Goal: Task Accomplishment & Management: Use online tool/utility

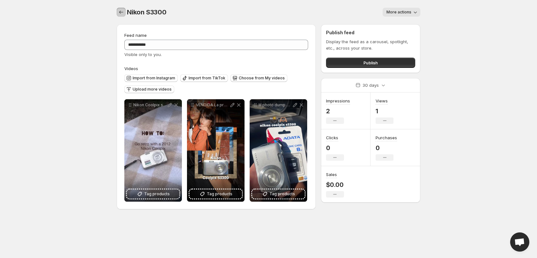
click at [120, 10] on icon "Settings" at bounding box center [121, 12] width 6 height 6
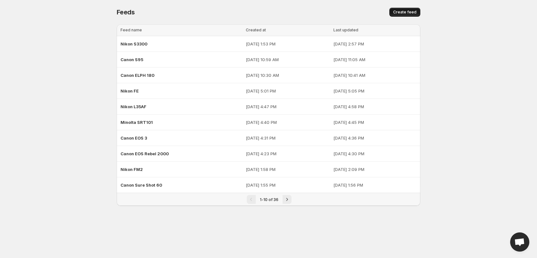
click at [394, 9] on button "Create feed" at bounding box center [404, 12] width 31 height 9
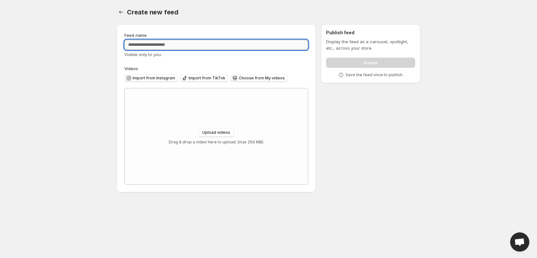
click at [177, 48] on input "Feed name" at bounding box center [216, 45] width 184 height 10
type input "**********"
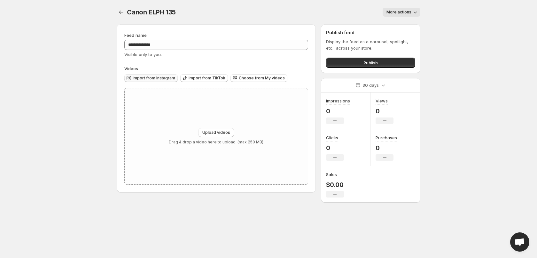
click at [159, 81] on button "Import from Instagram" at bounding box center [150, 78] width 53 height 8
click at [206, 75] on button "Import from TikTok" at bounding box center [204, 78] width 48 height 8
click at [212, 78] on span "Import from TikTok" at bounding box center [207, 77] width 37 height 5
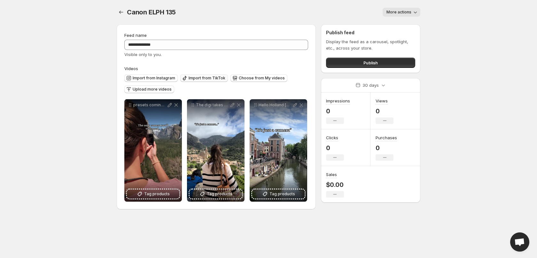
click at [202, 79] on span "Import from TikTok" at bounding box center [207, 77] width 37 height 5
click at [197, 75] on button "Import from TikTok" at bounding box center [204, 78] width 48 height 8
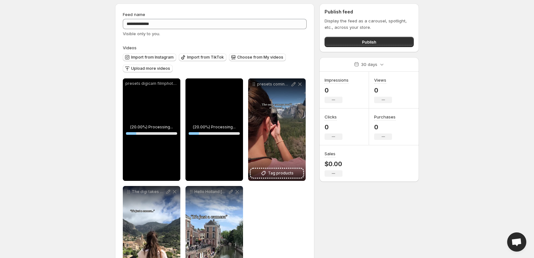
scroll to position [32, 0]
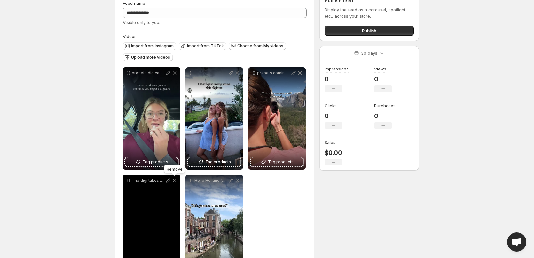
click at [175, 181] on icon at bounding box center [175, 180] width 4 height 3
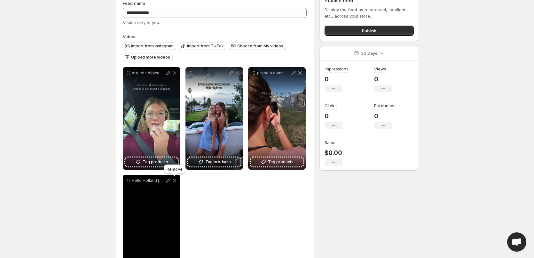
click at [174, 180] on icon at bounding box center [175, 180] width 4 height 3
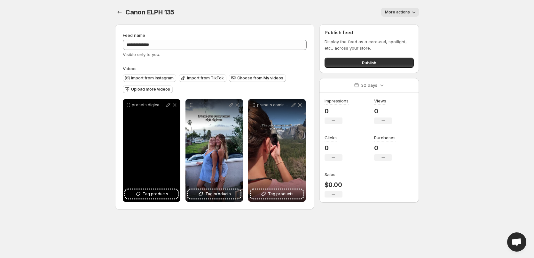
scroll to position [0, 0]
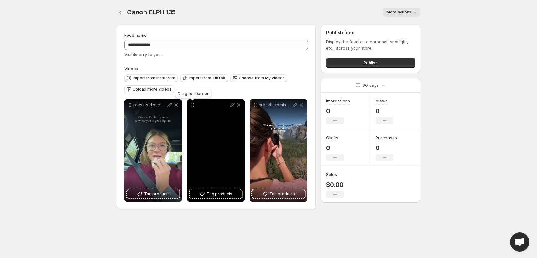
drag, startPoint x: 194, startPoint y: 103, endPoint x: 158, endPoint y: 106, distance: 35.6
click at [193, 104] on icon at bounding box center [193, 103] width 1 height 1
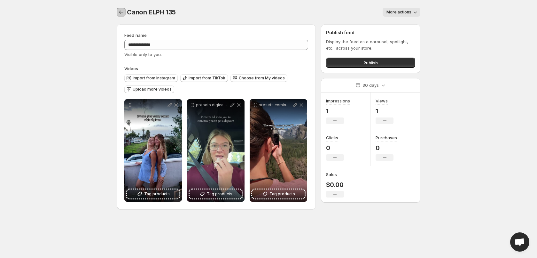
click at [123, 13] on icon "Settings" at bounding box center [121, 12] width 6 height 6
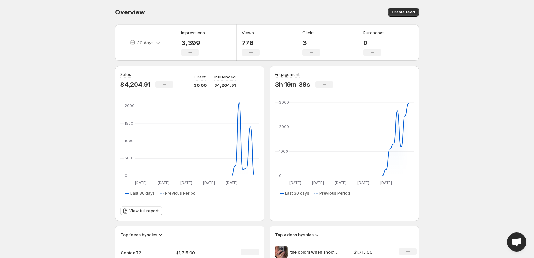
click at [94, 74] on body "Home Feeds Videos Subscription Settings Overview. This page is ready Overview C…" at bounding box center [267, 129] width 534 height 258
click at [138, 44] on p "30 days" at bounding box center [145, 42] width 16 height 6
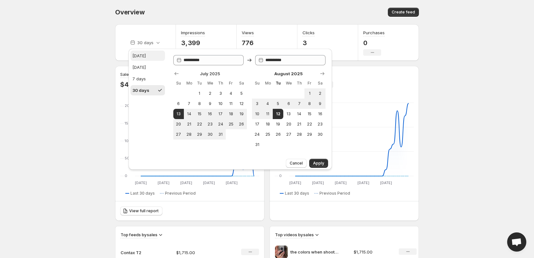
click at [154, 60] on button "[DATE]" at bounding box center [147, 55] width 35 height 10
type input "**********"
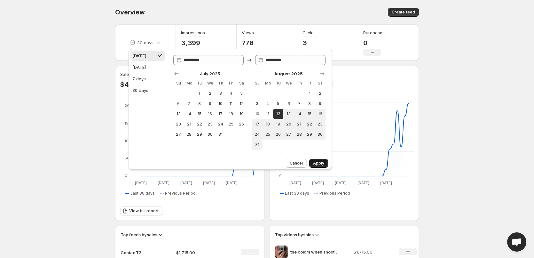
click at [325, 164] on button "Apply" at bounding box center [318, 162] width 19 height 9
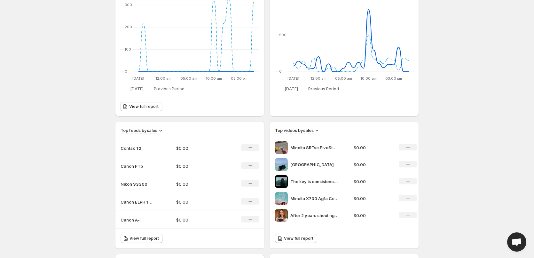
scroll to position [160, 0]
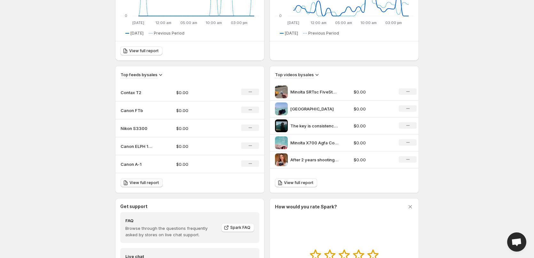
click at [151, 183] on span "View full report" at bounding box center [143, 182] width 29 height 5
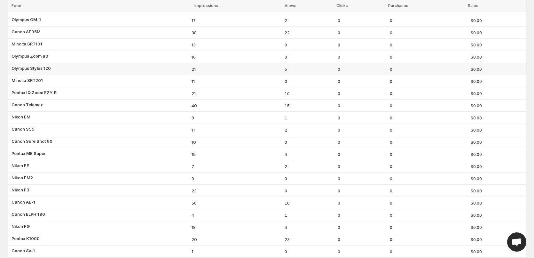
scroll to position [160, 0]
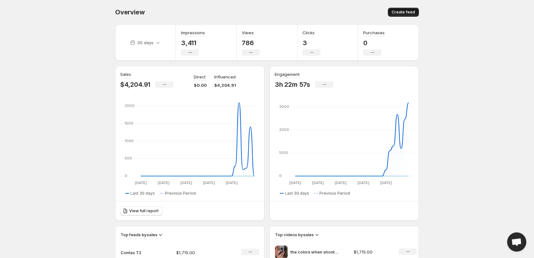
click at [393, 11] on span "Create feed" at bounding box center [402, 12] width 23 height 5
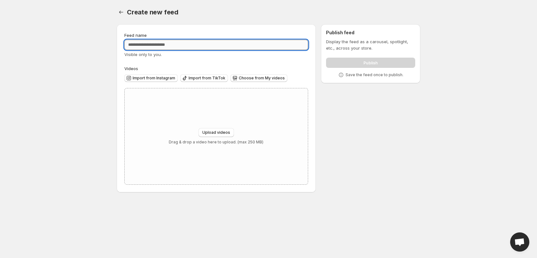
click at [177, 43] on input "Feed name" at bounding box center [216, 45] width 184 height 10
type input "*"
type input "**********"
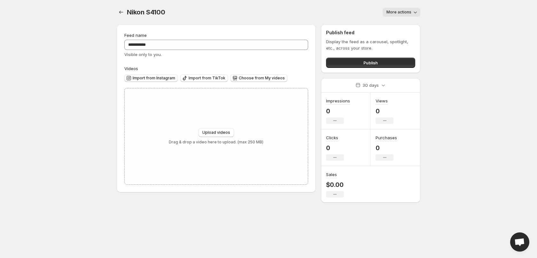
click at [152, 77] on span "Import from Instagram" at bounding box center [154, 77] width 42 height 5
